Goal: Task Accomplishment & Management: Manage account settings

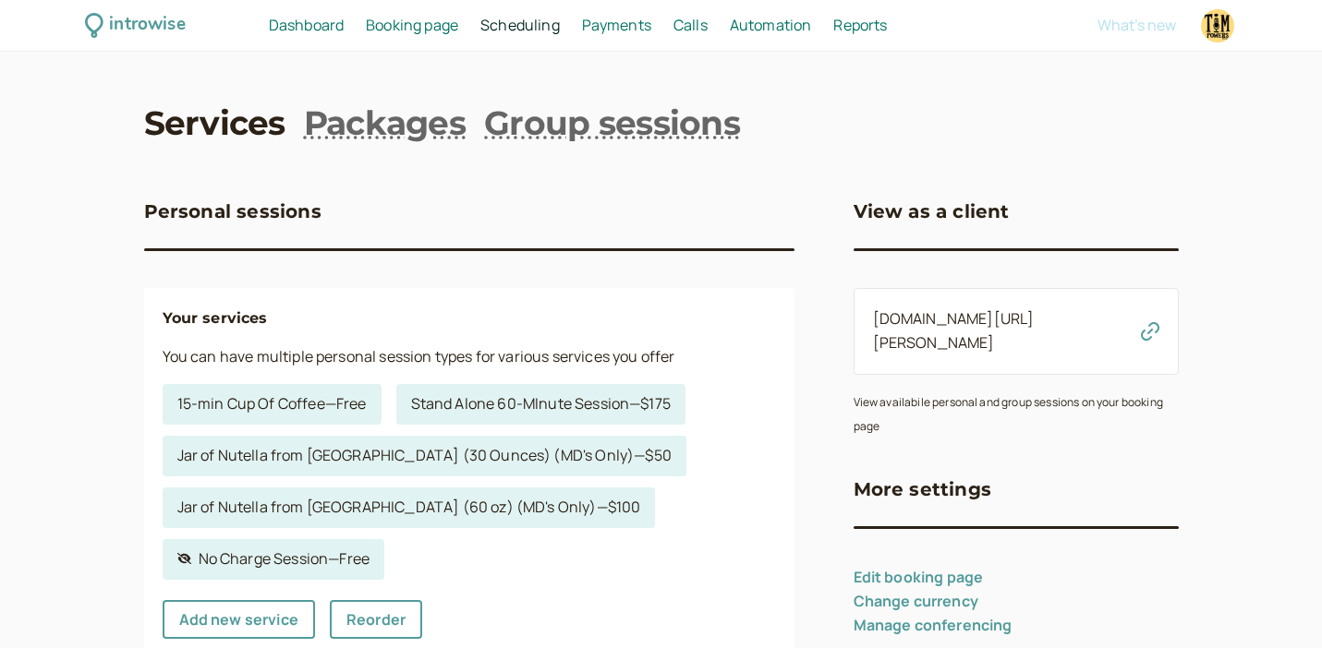
click at [607, 22] on span "Payments" at bounding box center [616, 25] width 69 height 20
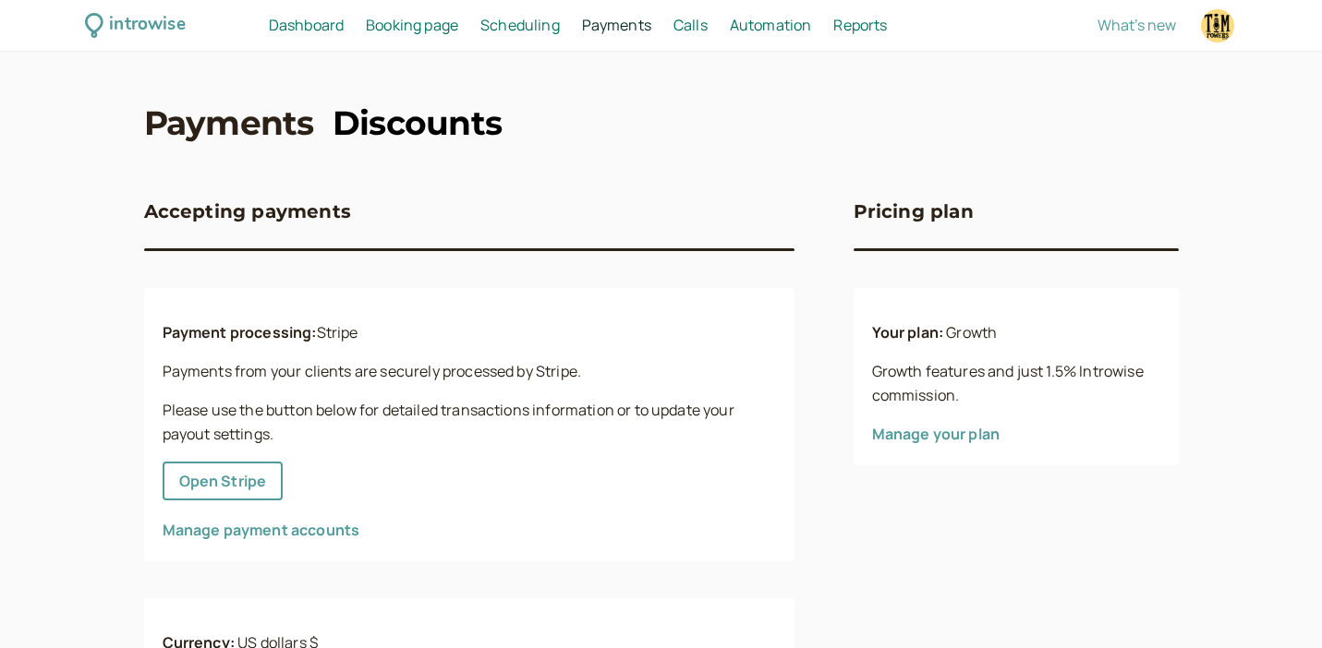
click at [403, 123] on link "Discounts" at bounding box center [417, 123] width 170 height 46
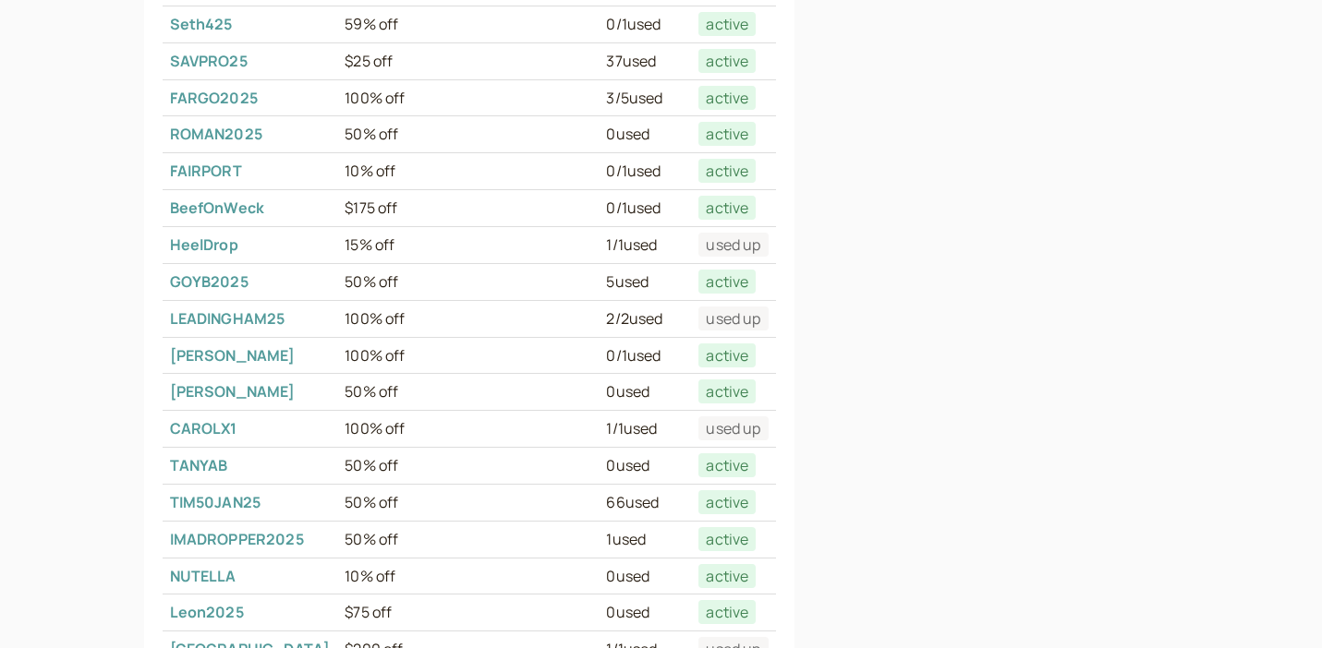
scroll to position [410, 0]
drag, startPoint x: 278, startPoint y: 497, endPoint x: 166, endPoint y: 499, distance: 111.8
click at [166, 499] on td "TIM50JAN25" at bounding box center [250, 503] width 175 height 37
copy link "TIM50JAN25"
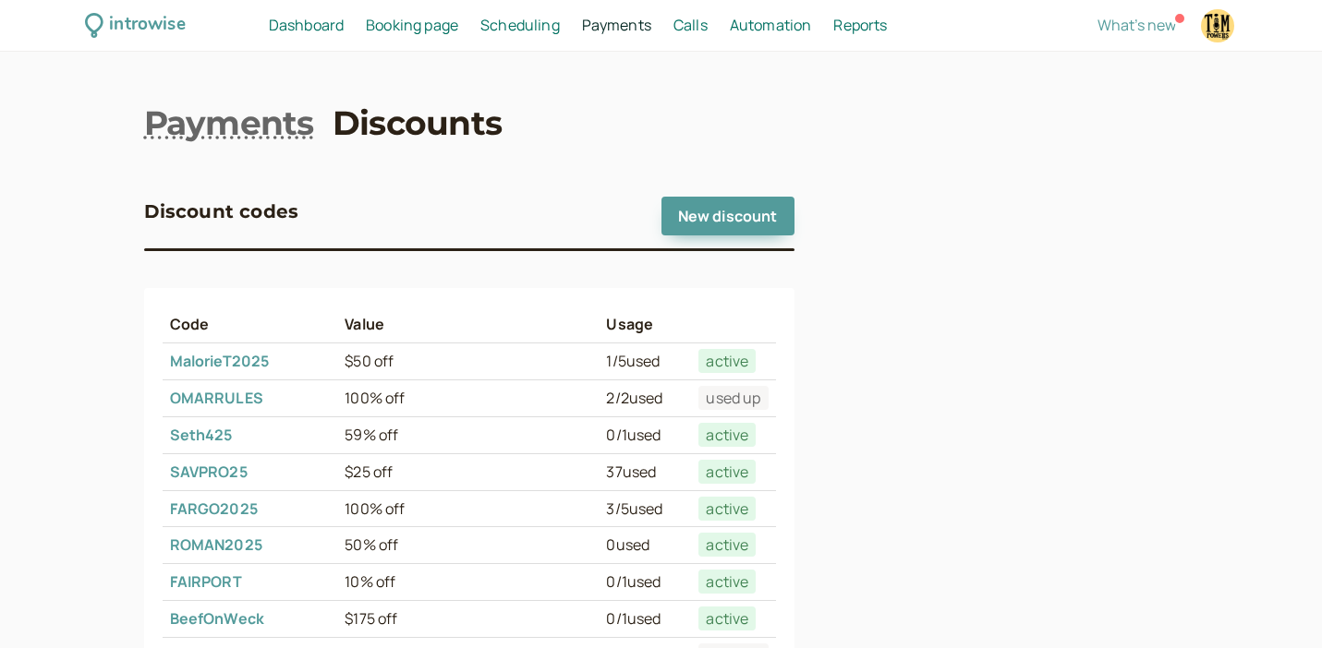
click at [431, 24] on span "Booking page" at bounding box center [412, 25] width 92 height 20
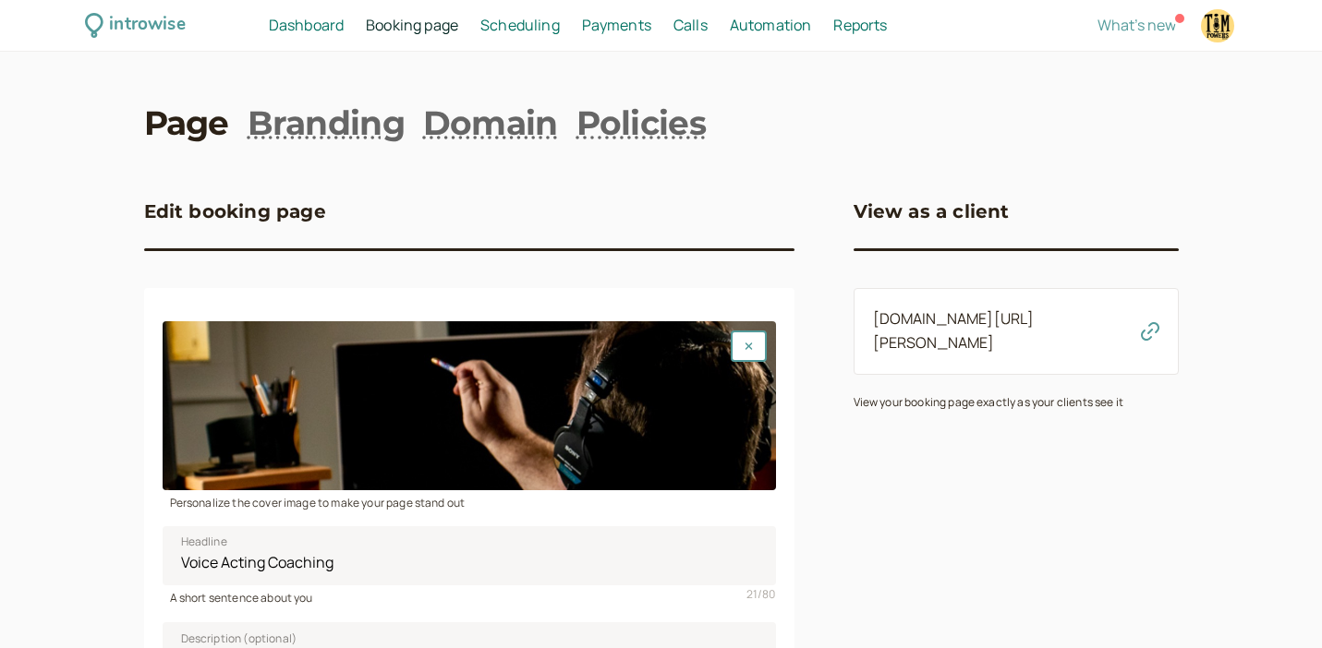
click at [914, 317] on link "[DOMAIN_NAME][URL][PERSON_NAME]" at bounding box center [954, 330] width 162 height 44
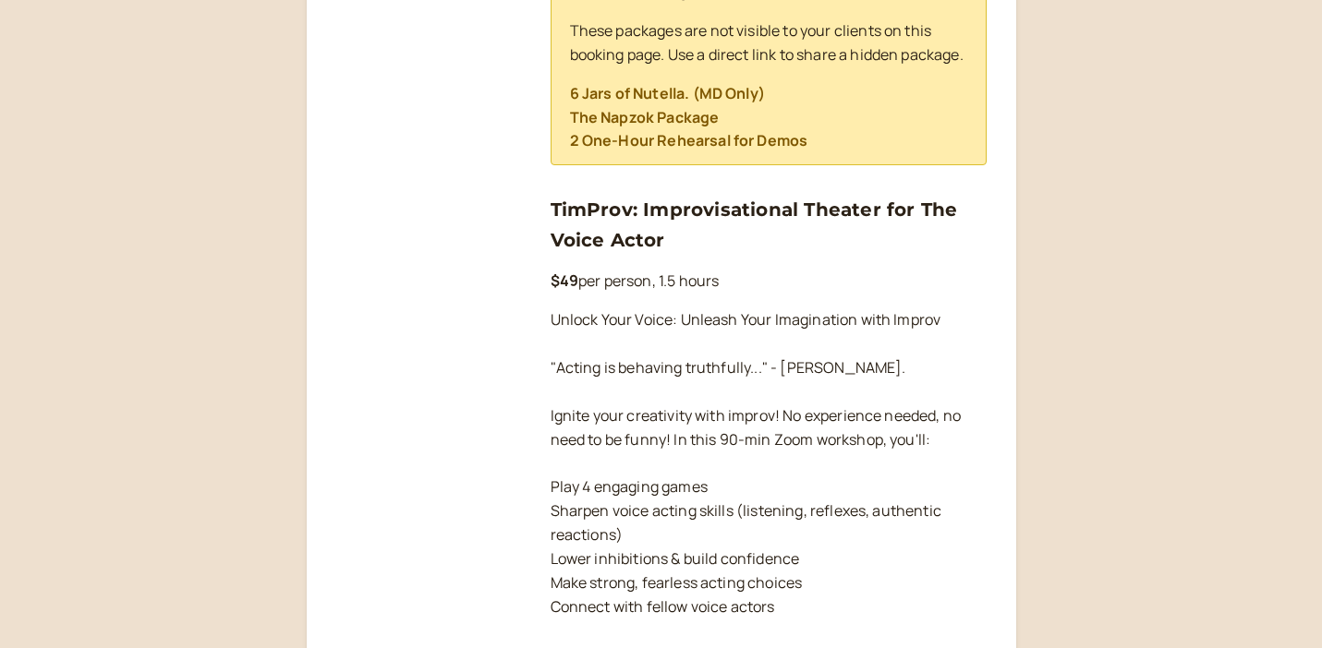
scroll to position [1156, 0]
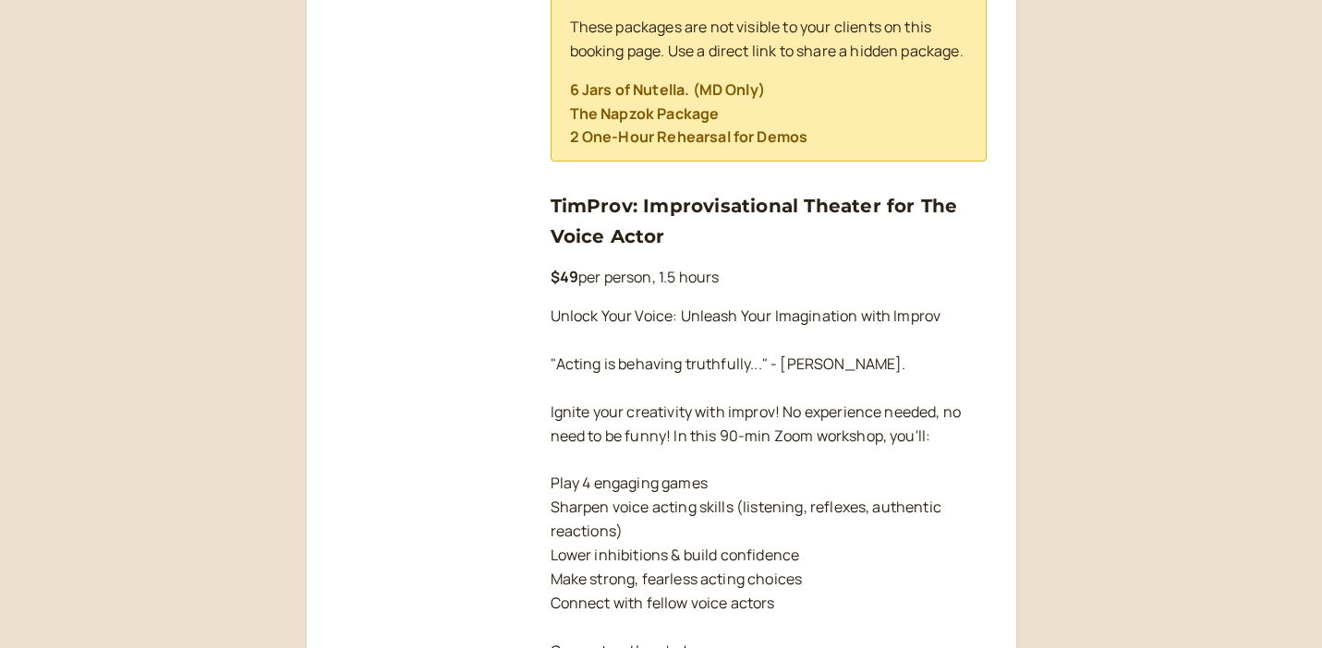
click at [689, 232] on link "TimProv: Improvisational Theater for The Voice Actor" at bounding box center [753, 221] width 407 height 52
